Goal: Task Accomplishment & Management: Use online tool/utility

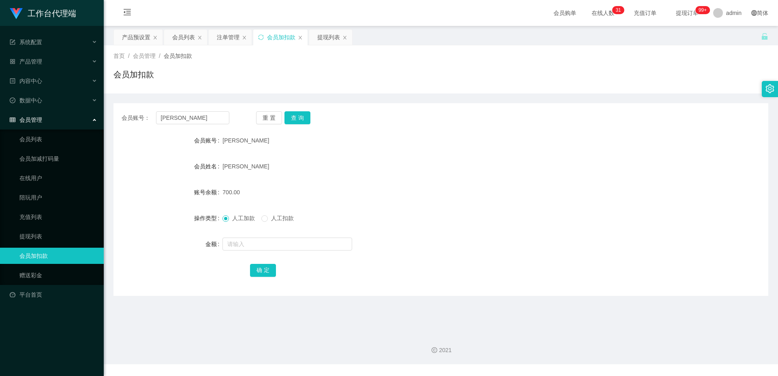
click at [198, 113] on input "[PERSON_NAME]" at bounding box center [192, 117] width 73 height 13
click at [304, 114] on button "查 询" at bounding box center [297, 117] width 26 height 13
click at [250, 240] on input "text" at bounding box center [287, 244] width 130 height 13
type input "1200"
click at [260, 264] on button "确 定" at bounding box center [263, 270] width 26 height 13
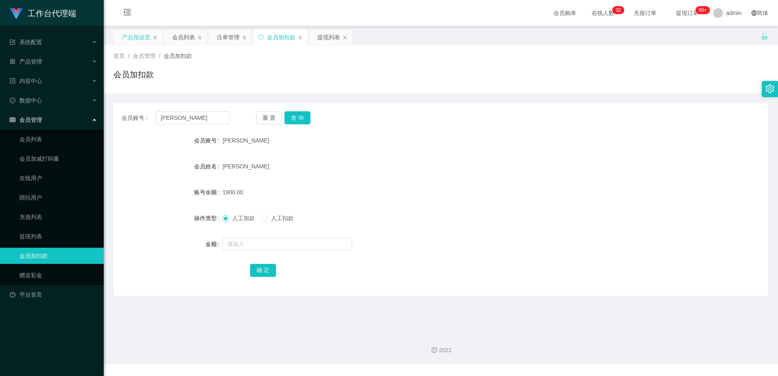
click at [130, 36] on div "产品预设置" at bounding box center [136, 37] width 28 height 15
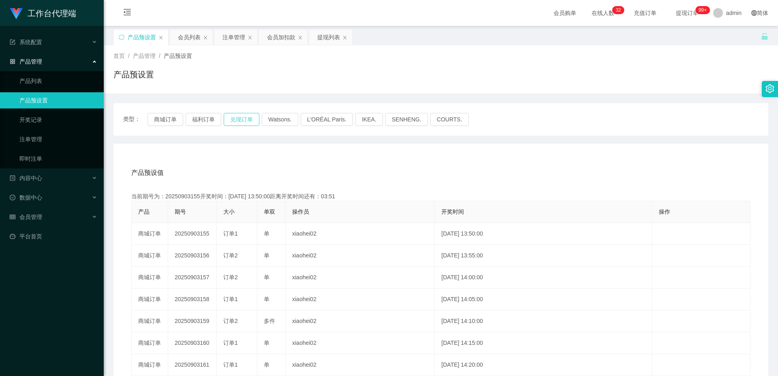
click at [248, 116] on button "兑现订单" at bounding box center [242, 119] width 36 height 13
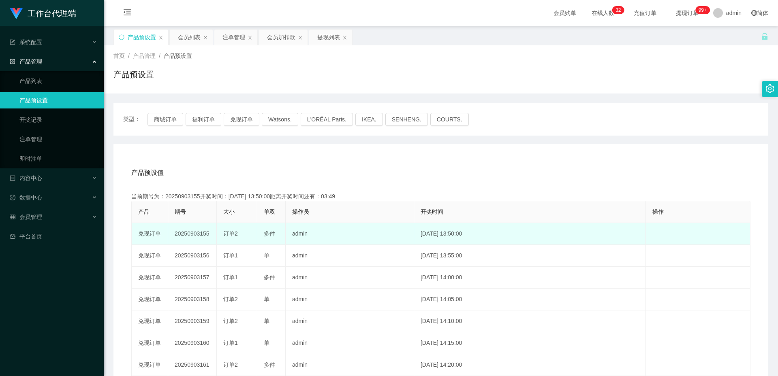
click at [196, 234] on td "20250903155" at bounding box center [192, 234] width 49 height 22
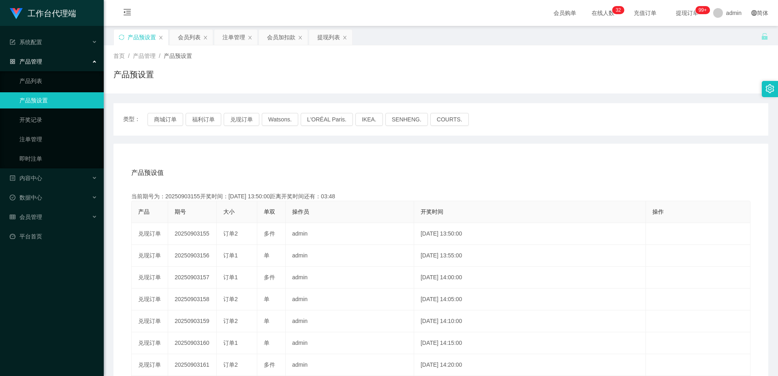
copy td "20250903155"
click at [190, 38] on div "会员列表" at bounding box center [189, 37] width 23 height 15
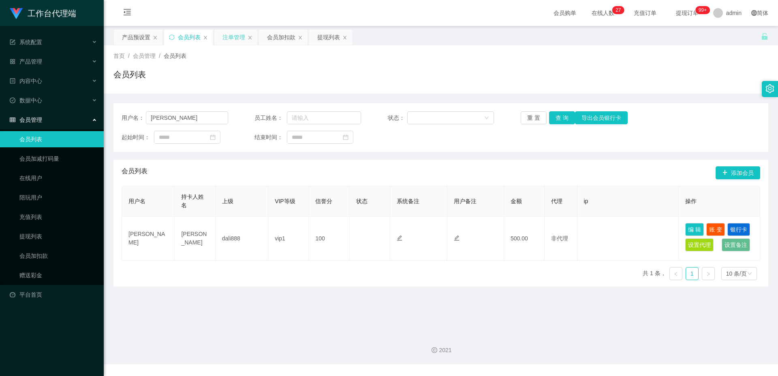
click at [235, 40] on div "注单管理" at bounding box center [233, 37] width 23 height 15
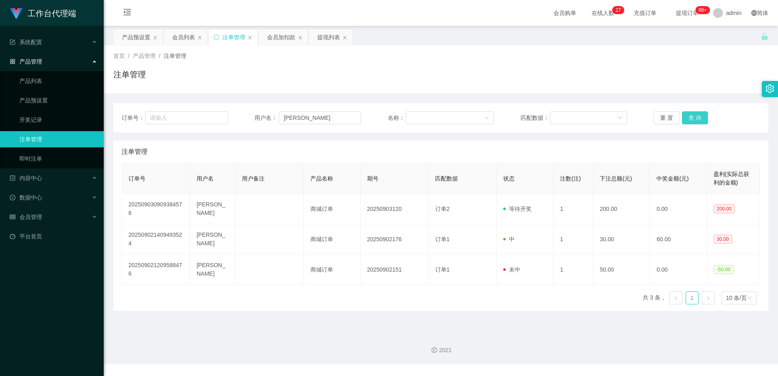
click at [692, 117] on button "查 询" at bounding box center [695, 117] width 26 height 13
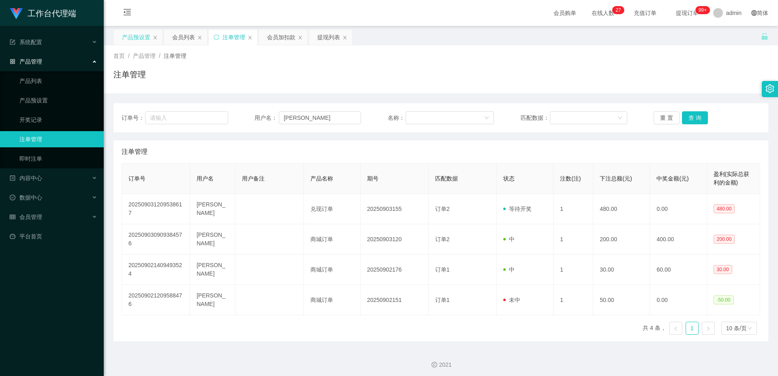
click at [136, 36] on div "产品预设置" at bounding box center [136, 37] width 28 height 15
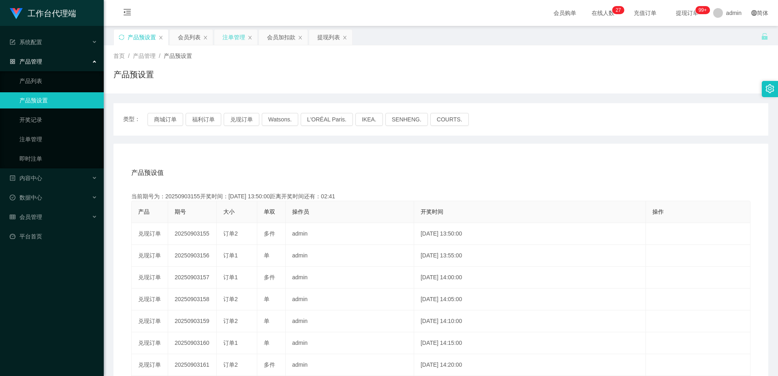
click at [229, 37] on div "注单管理" at bounding box center [233, 37] width 23 height 15
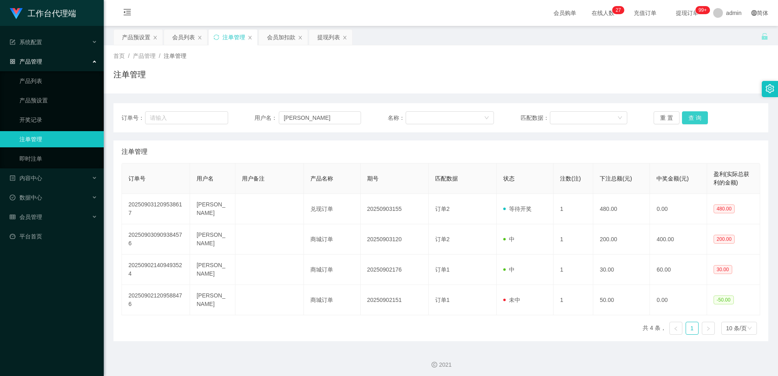
click at [698, 115] on button "查 询" at bounding box center [695, 117] width 26 height 13
click at [701, 115] on button "查 询" at bounding box center [695, 117] width 26 height 13
click at [694, 117] on button "查 询" at bounding box center [699, 117] width 35 height 13
click at [694, 117] on div "重 置 查 询" at bounding box center [706, 117] width 107 height 13
click at [695, 119] on button "查 询" at bounding box center [695, 117] width 26 height 13
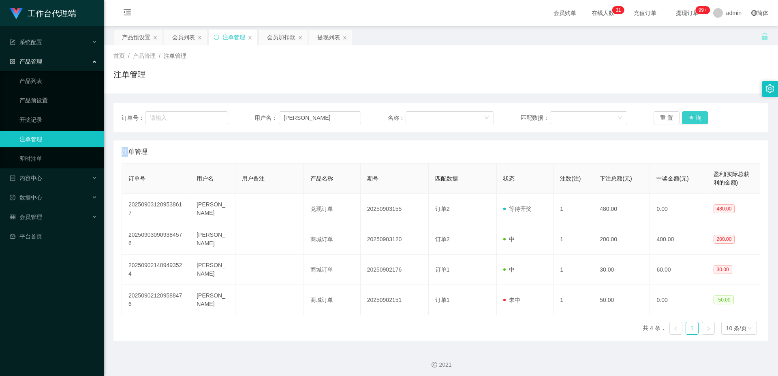
click at [690, 116] on button "查 询" at bounding box center [695, 117] width 26 height 13
click at [693, 115] on button "查 询" at bounding box center [695, 117] width 26 height 13
click at [693, 115] on div "重 置 查 询" at bounding box center [706, 117] width 107 height 13
click at [693, 115] on button "查 询" at bounding box center [695, 117] width 26 height 13
click at [141, 37] on div "产品预设置" at bounding box center [136, 37] width 28 height 15
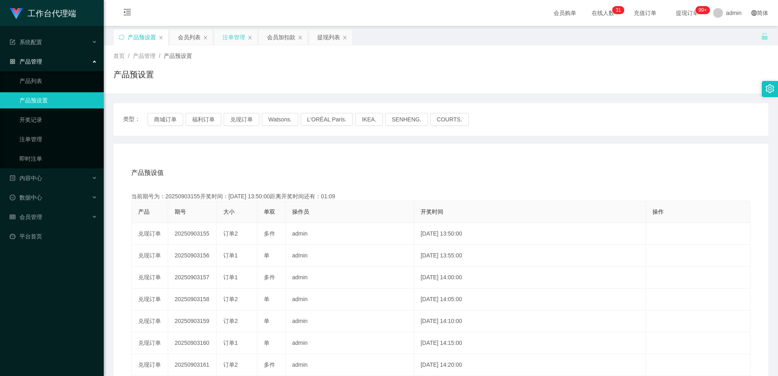
click at [229, 34] on div "注单管理" at bounding box center [233, 37] width 23 height 15
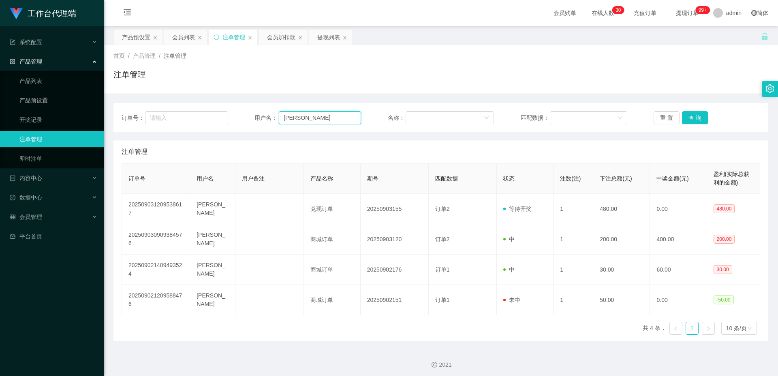
click at [303, 120] on input "[PERSON_NAME]" at bounding box center [320, 117] width 82 height 13
click at [690, 118] on button "查 询" at bounding box center [695, 117] width 26 height 13
